Goal: Task Accomplishment & Management: Manage account settings

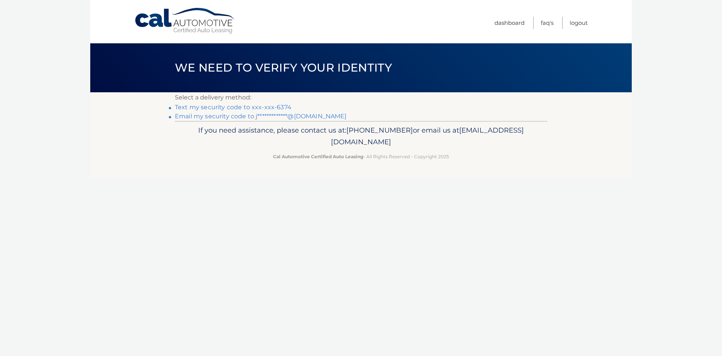
click at [283, 108] on link "Text my security code to xxx-xxx-6374" at bounding box center [233, 106] width 117 height 7
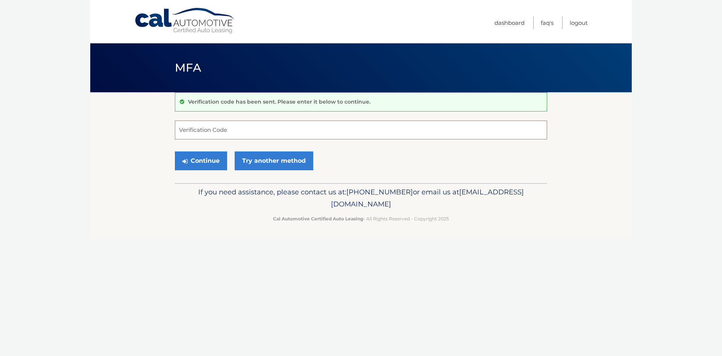
click at [213, 133] on input "Verification Code" at bounding box center [361, 129] width 372 height 19
type input "594250"
click at [198, 159] on button "Continue" at bounding box center [201, 160] width 52 height 19
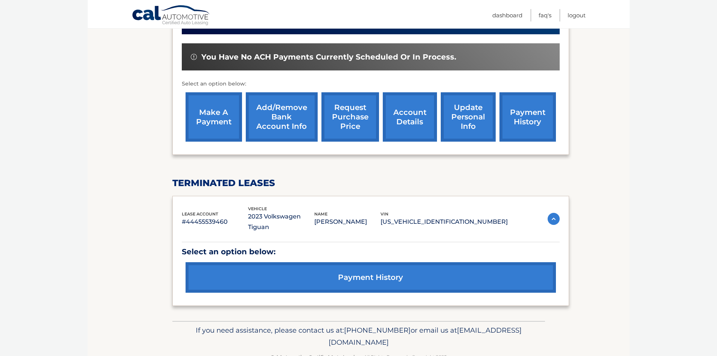
scroll to position [233, 0]
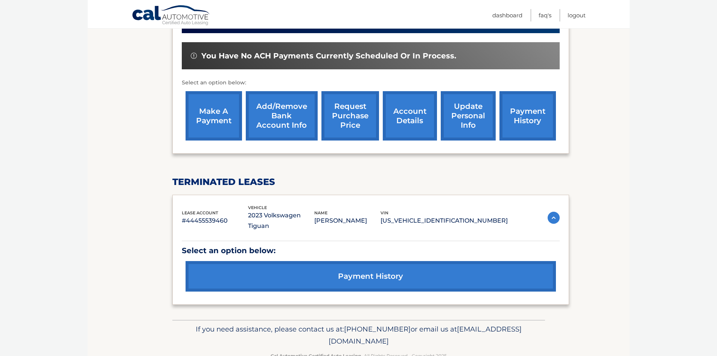
click at [364, 261] on link "payment history" at bounding box center [370, 276] width 370 height 30
click at [525, 106] on link "payment history" at bounding box center [527, 115] width 56 height 49
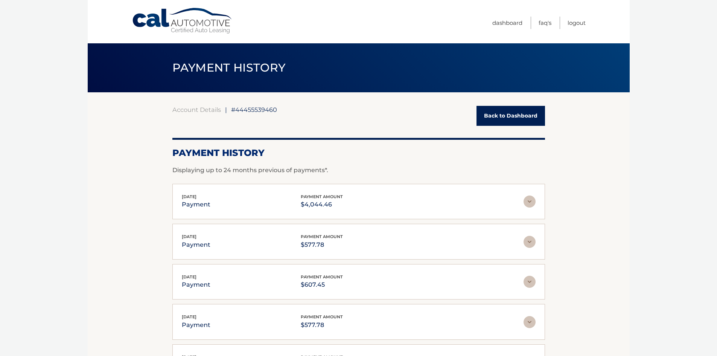
click at [528, 201] on img at bounding box center [529, 201] width 12 height 12
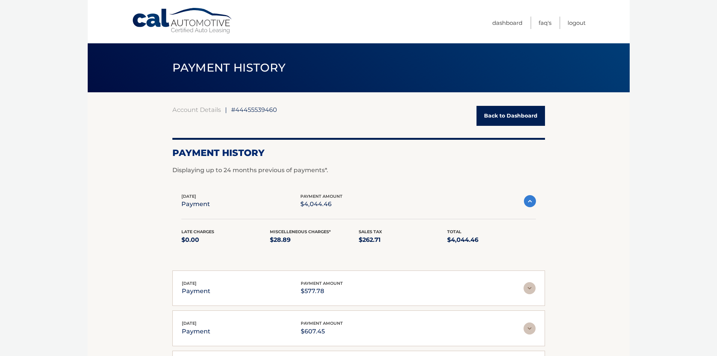
click at [327, 233] on span "Miscelleneous Charges*" at bounding box center [300, 231] width 61 height 5
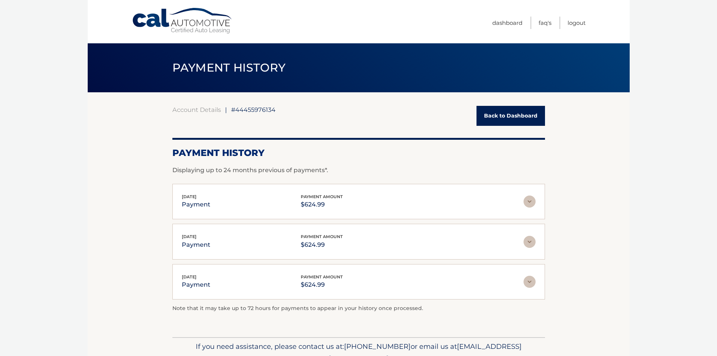
click at [507, 121] on link "Back to Dashboard" at bounding box center [510, 116] width 68 height 20
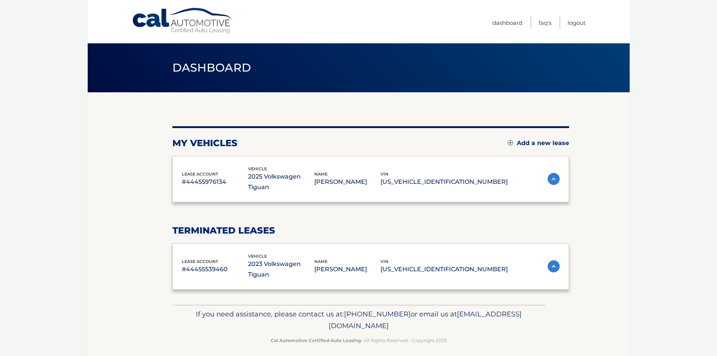
click at [509, 119] on div "my vehicles Add a new lease lease account #44455976134 vehicle 2025 Volkswagen …" at bounding box center [370, 198] width 397 height 212
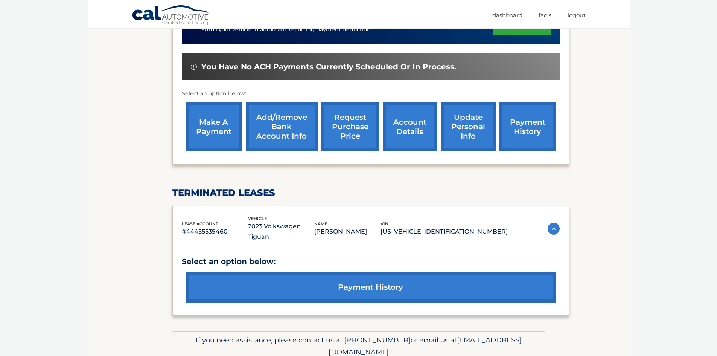
scroll to position [226, 0]
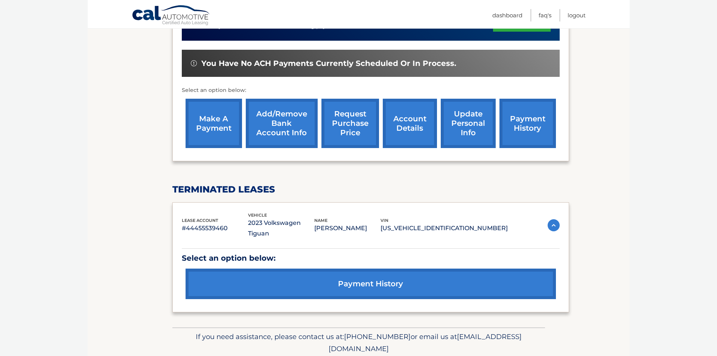
click at [409, 120] on link "account details" at bounding box center [410, 123] width 54 height 49
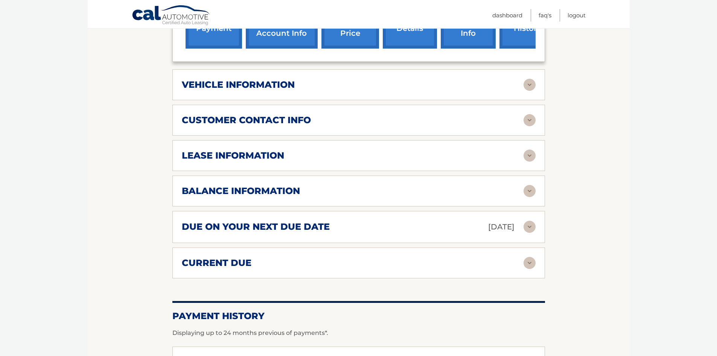
scroll to position [339, 0]
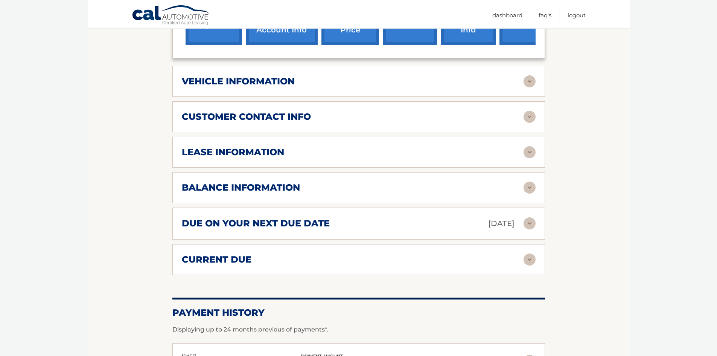
click at [530, 257] on img at bounding box center [529, 259] width 12 height 12
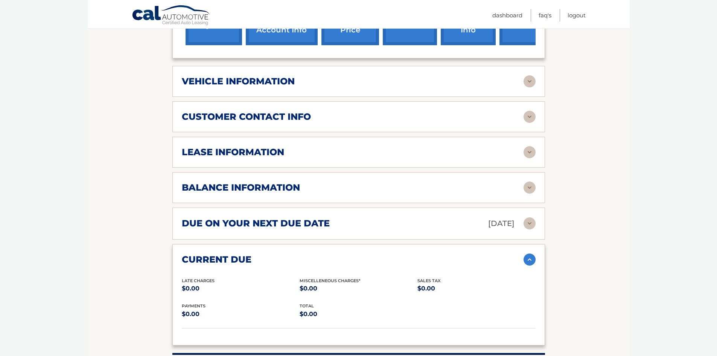
click at [528, 223] on img at bounding box center [529, 223] width 12 height 12
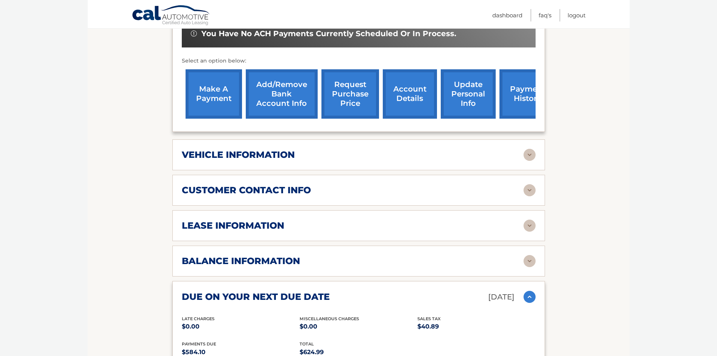
scroll to position [263, 0]
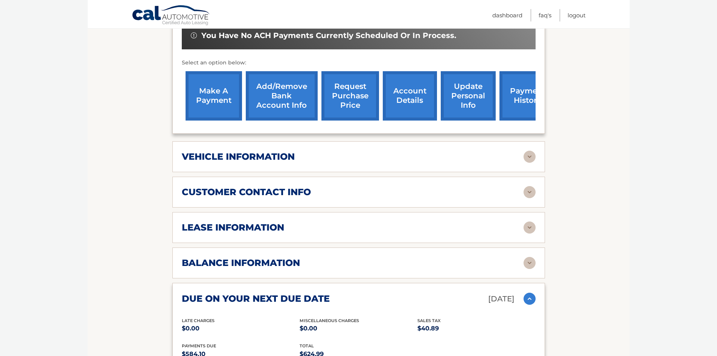
click at [530, 260] on img at bounding box center [529, 263] width 12 height 12
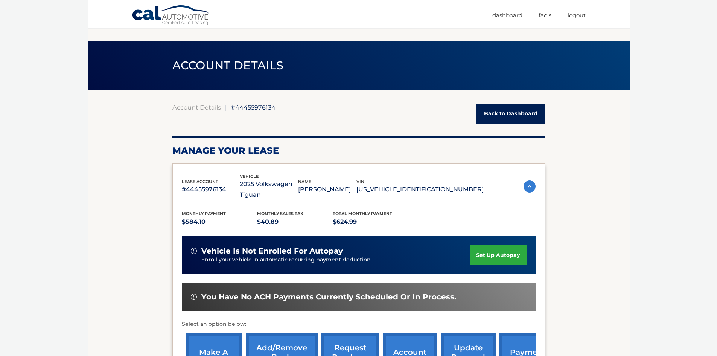
scroll to position [0, 0]
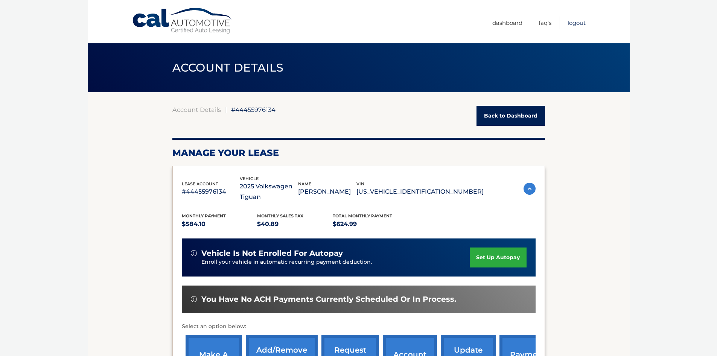
click at [572, 24] on link "Logout" at bounding box center [576, 23] width 18 height 12
